Goal: Transaction & Acquisition: Book appointment/travel/reservation

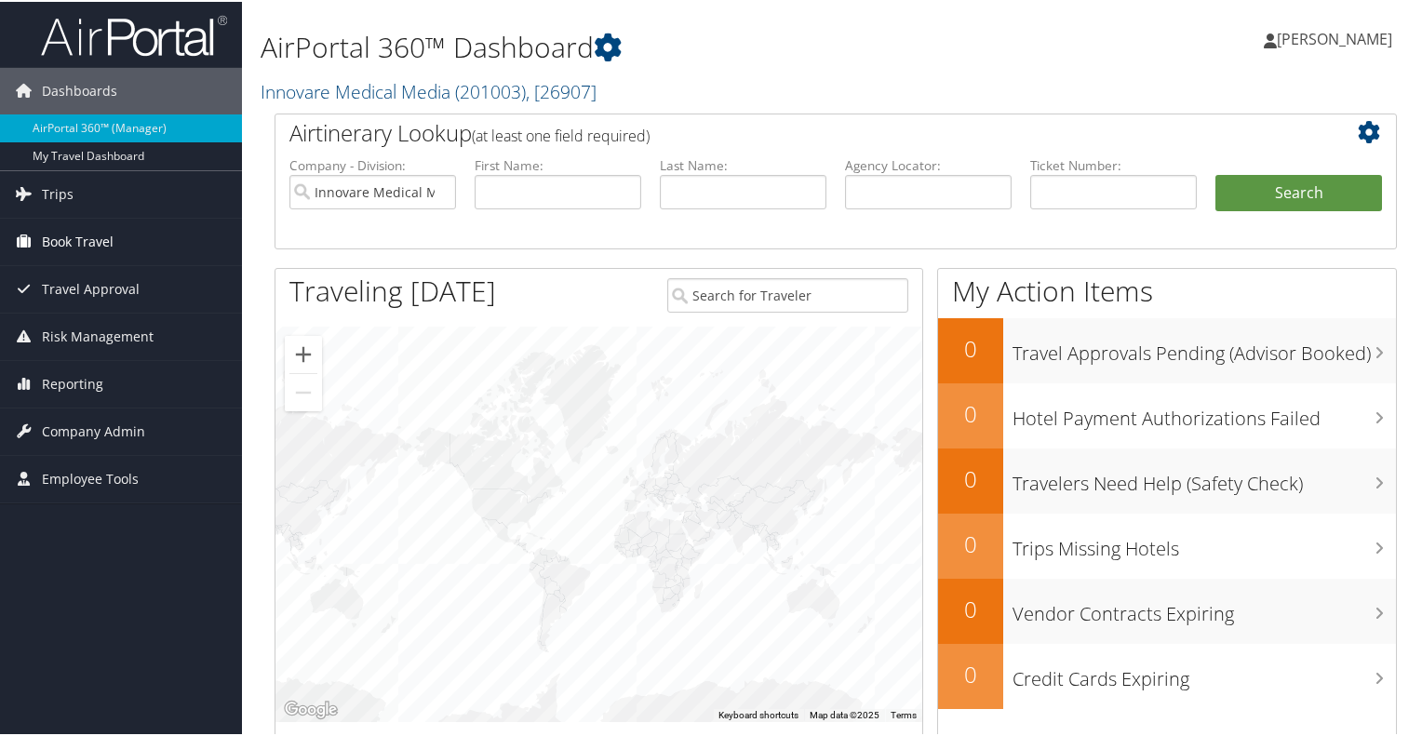
click at [114, 230] on link "Book Travel" at bounding box center [121, 240] width 242 height 47
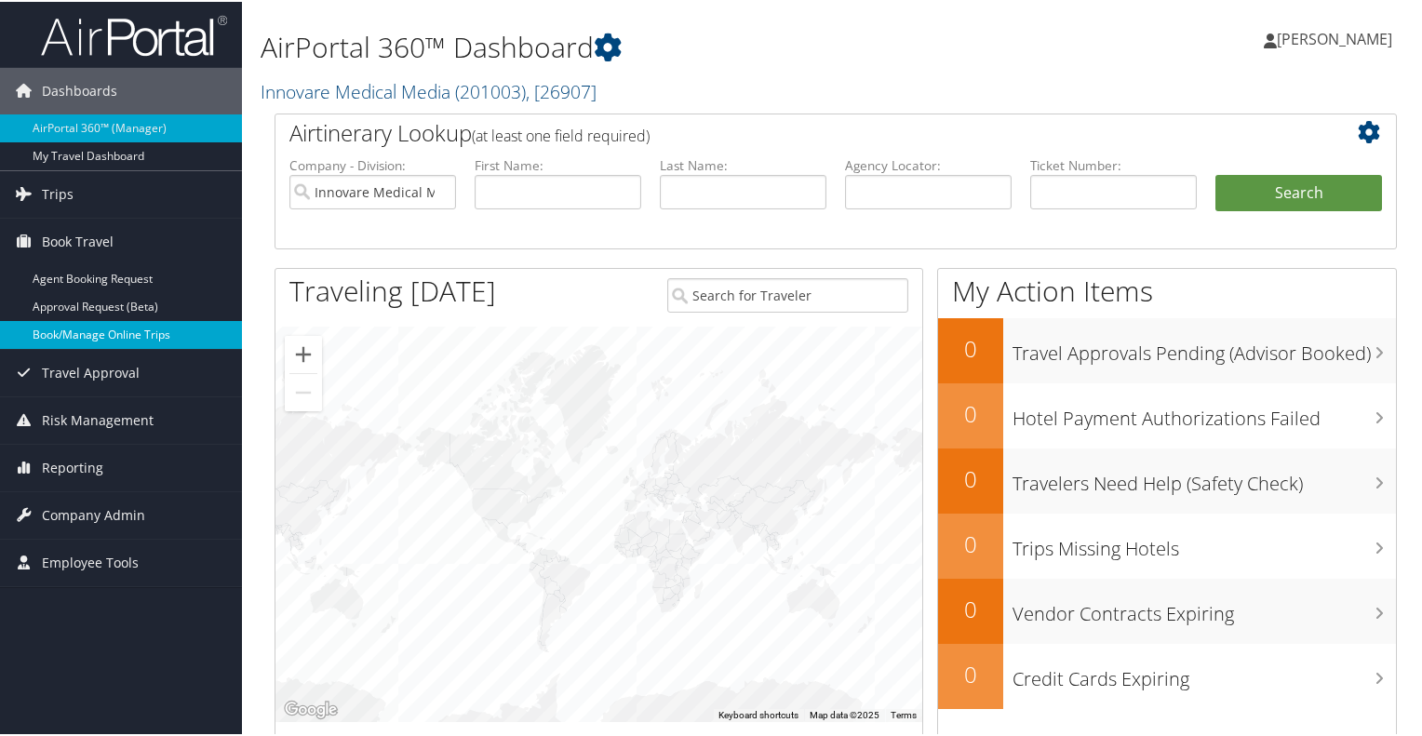
click at [104, 333] on link "Book/Manage Online Trips" at bounding box center [121, 333] width 242 height 28
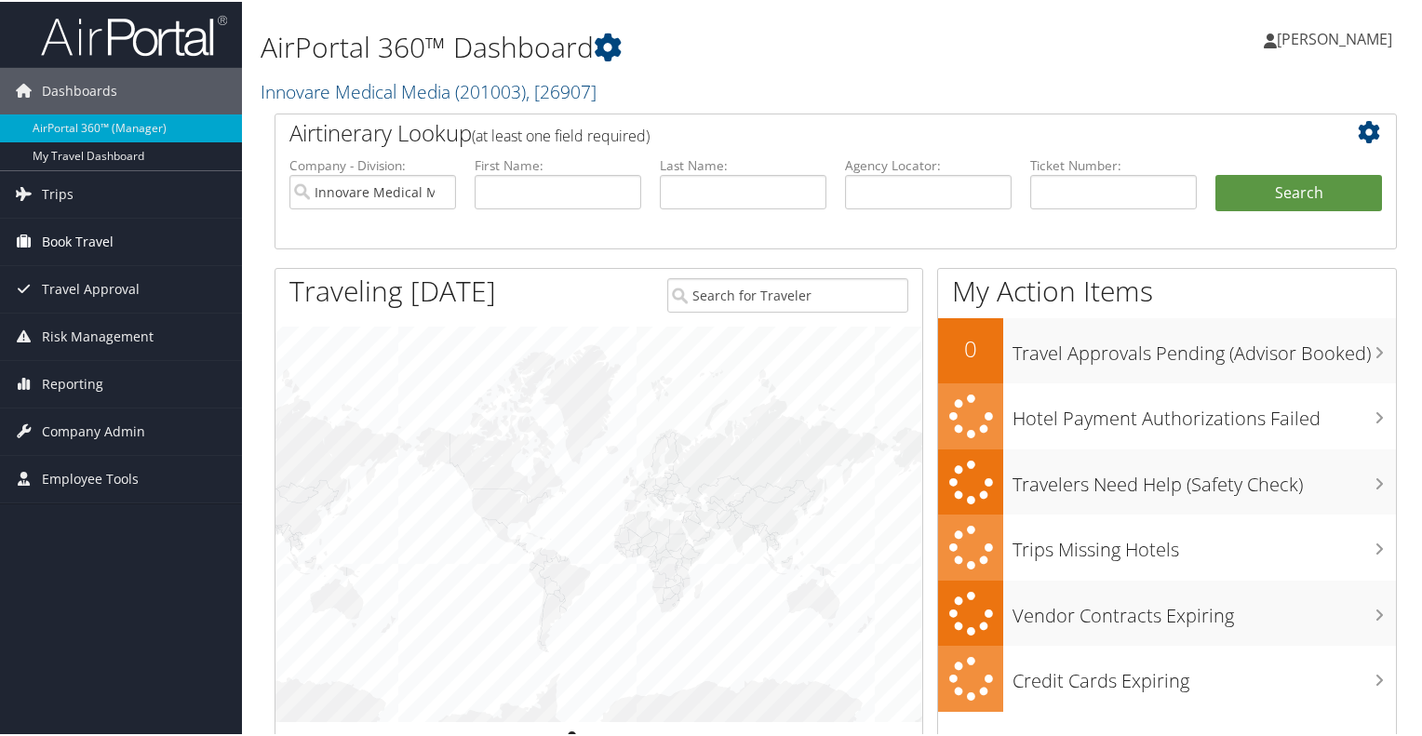
click at [134, 239] on link "Book Travel" at bounding box center [121, 240] width 242 height 47
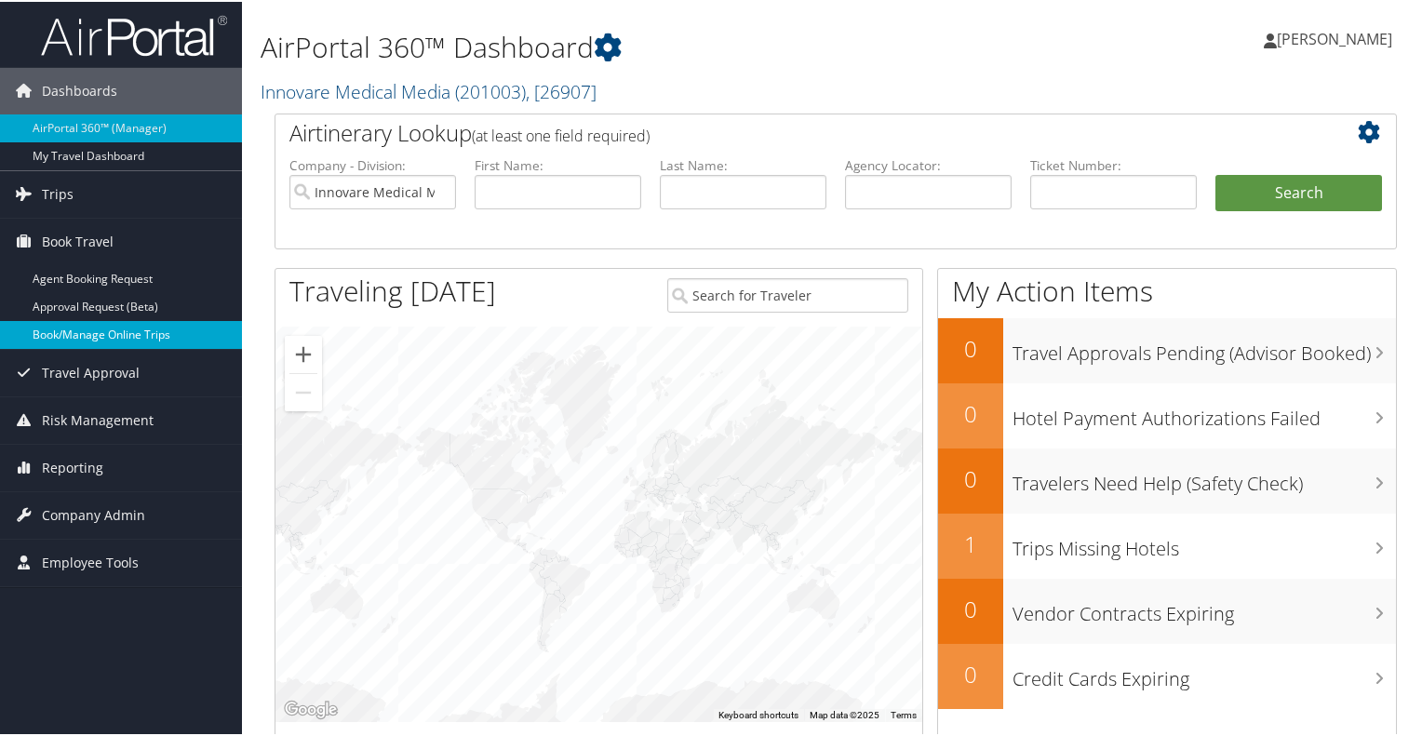
click at [110, 335] on link "Book/Manage Online Trips" at bounding box center [121, 333] width 242 height 28
